Goal: Check status: Check status

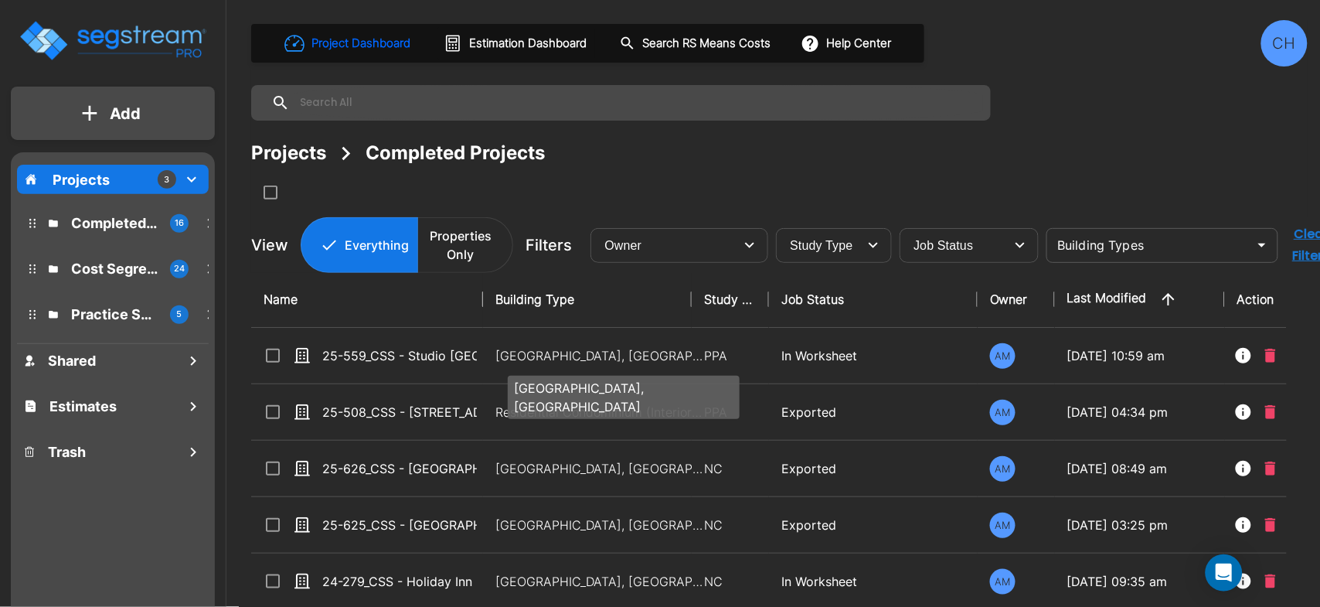
drag, startPoint x: 558, startPoint y: 356, endPoint x: 452, endPoint y: 83, distance: 292.7
click at [558, 356] on p "Motel-Hotel, Motel-Hotel Site" at bounding box center [600, 355] width 209 height 19
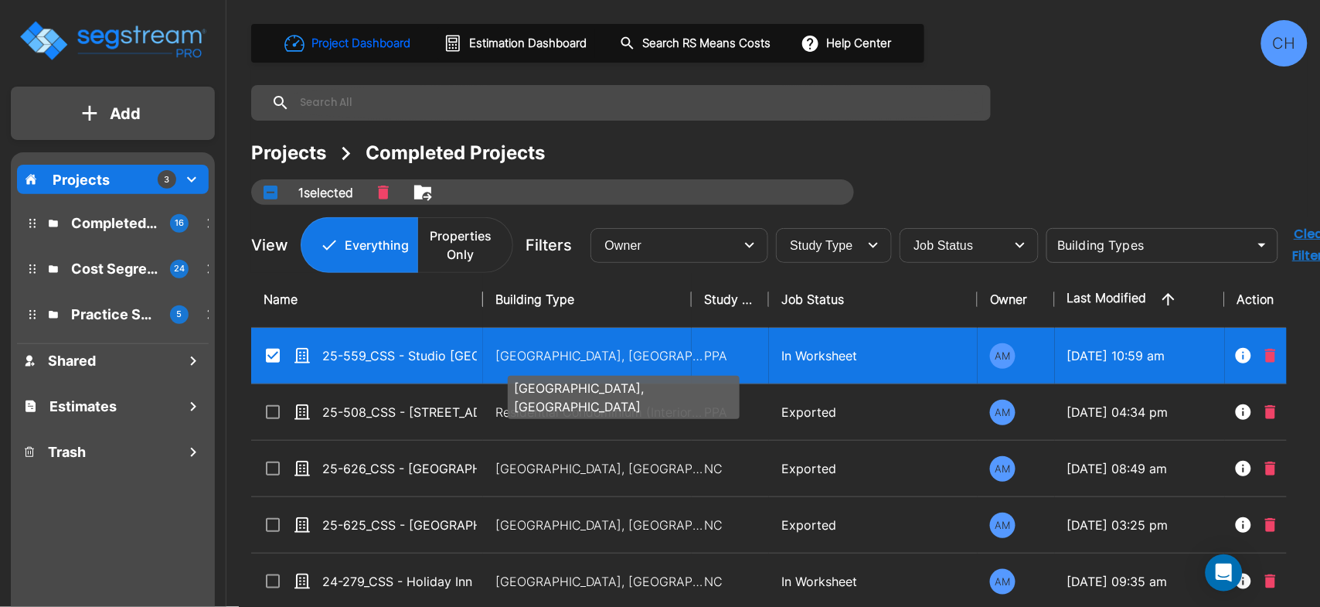
checkbox input "true"
